Goal: Information Seeking & Learning: Learn about a topic

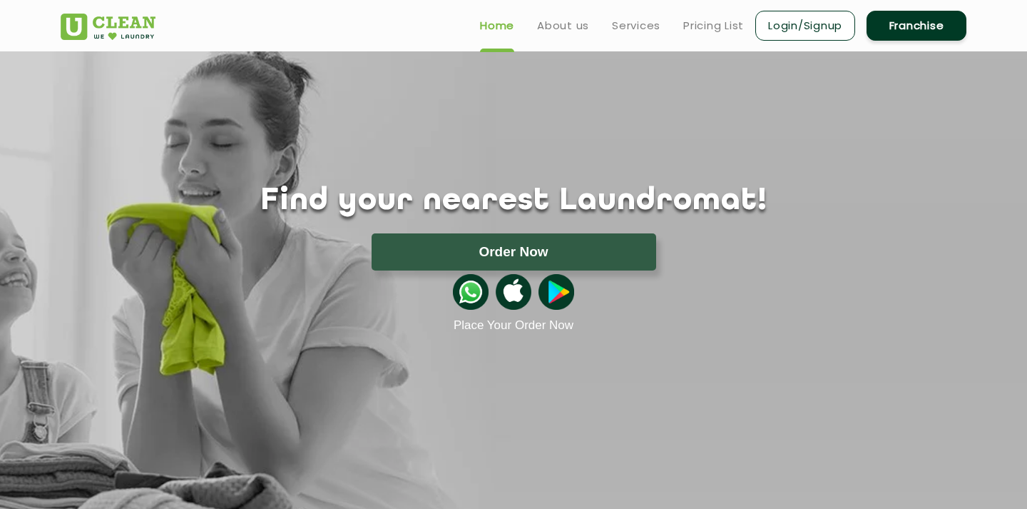
click at [776, 119] on div "Find your nearest Laundromat! Please select the location Order Now Place Your O…" at bounding box center [513, 191] width 927 height 281
click at [704, 24] on link "Pricing List" at bounding box center [713, 25] width 61 height 17
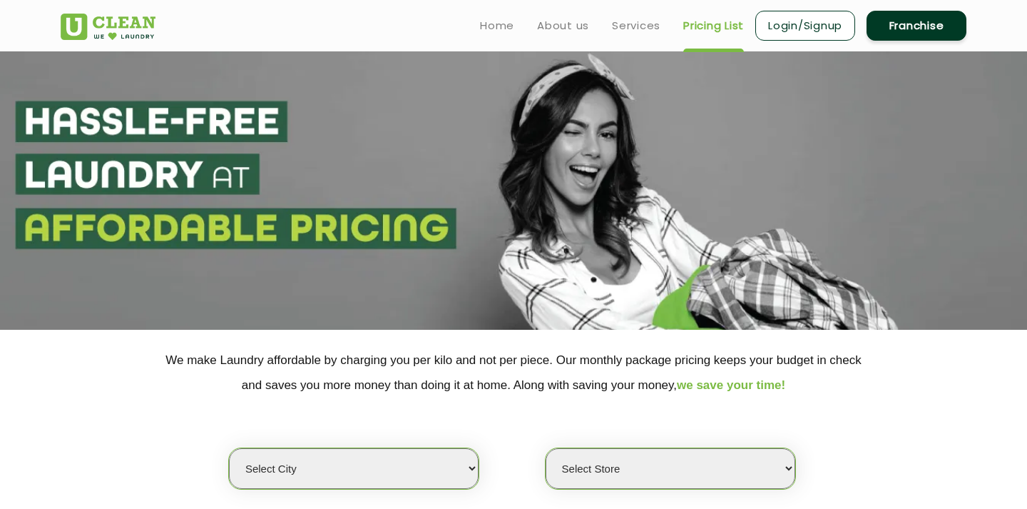
select select "0"
click at [930, 21] on link "Franchise" at bounding box center [917, 26] width 100 height 30
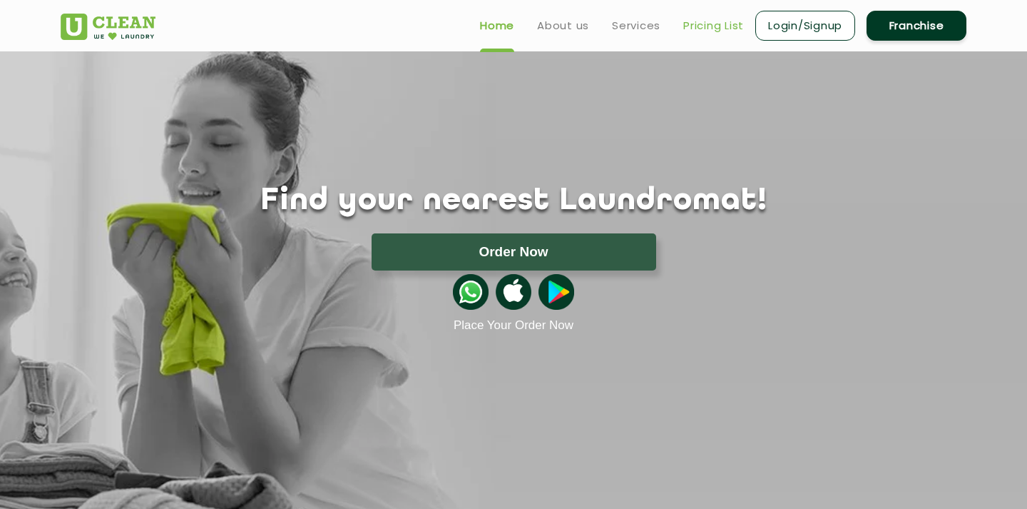
click at [705, 25] on link "Pricing List" at bounding box center [713, 25] width 61 height 17
click at [548, 27] on link "About us" at bounding box center [563, 25] width 52 height 17
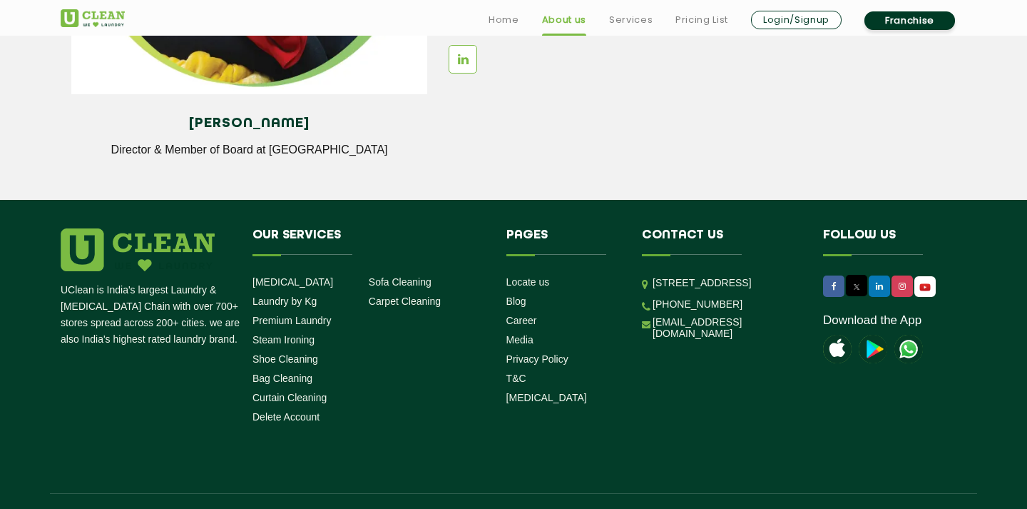
scroll to position [1998, 0]
